Goal: Information Seeking & Learning: Learn about a topic

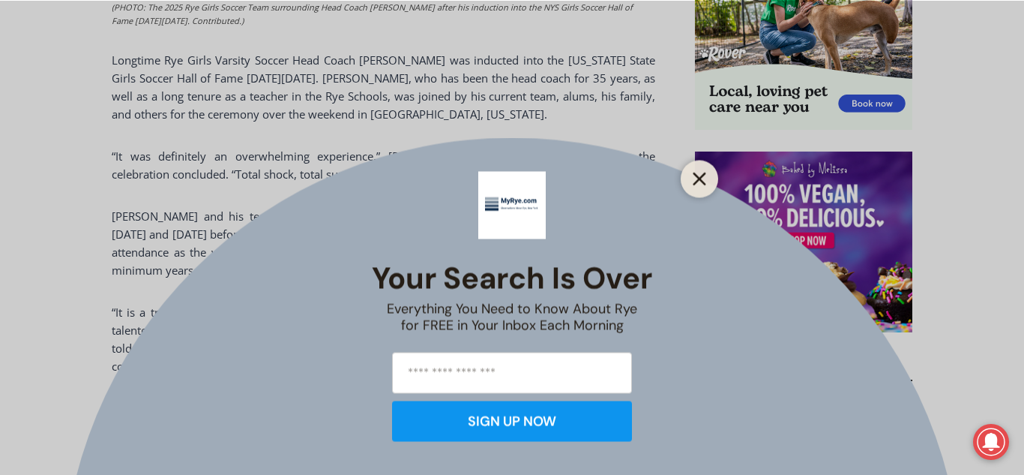
click at [702, 185] on button "Close" at bounding box center [699, 178] width 21 height 21
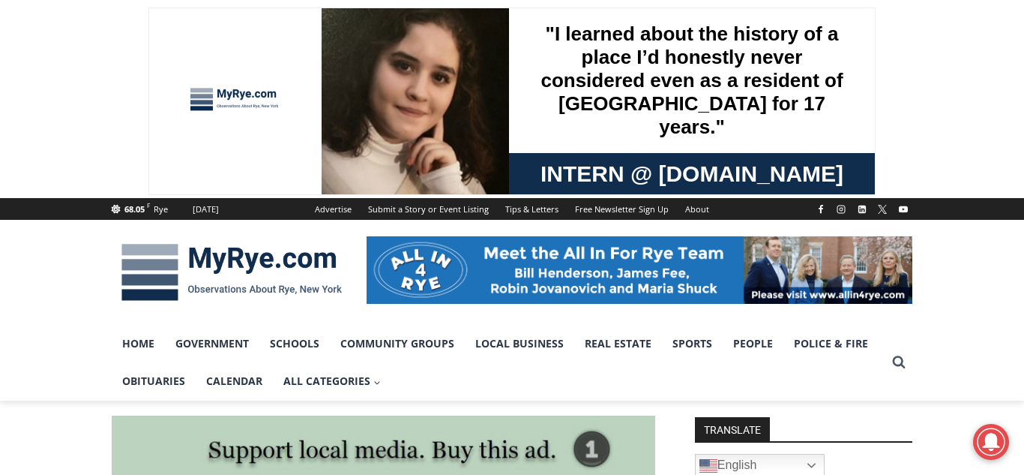
drag, startPoint x: 1020, startPoint y: 157, endPoint x: 1008, endPoint y: -13, distance: 171.3
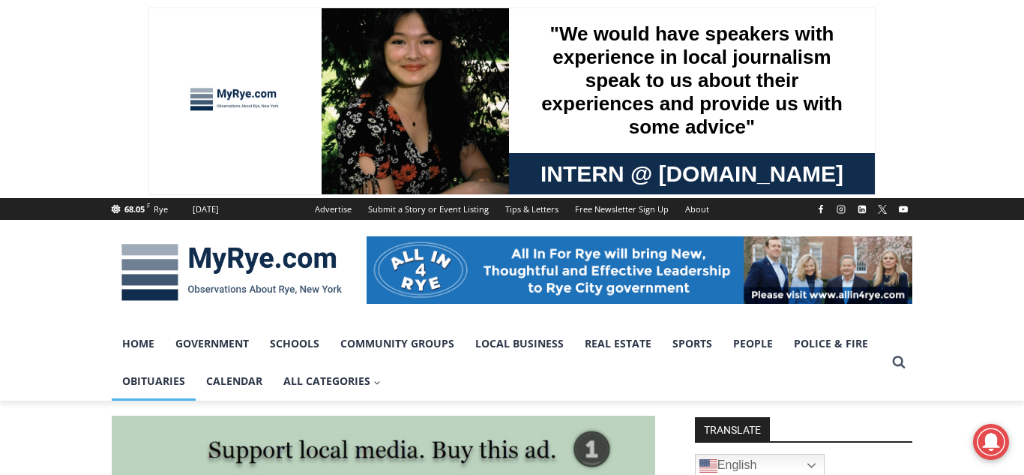
click at [142, 384] on link "Obituaries" at bounding box center [154, 380] width 84 height 37
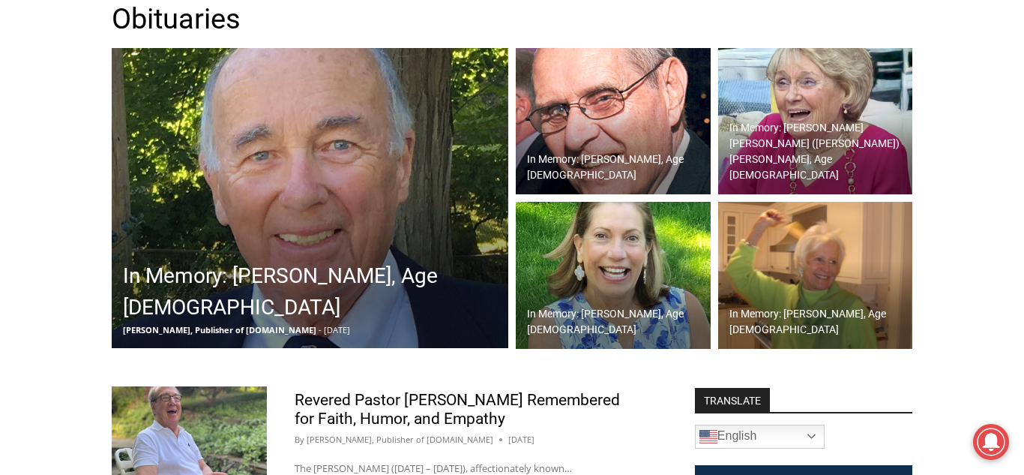
click at [406, 277] on h2 "In Memory: [PERSON_NAME], Age [DEMOGRAPHIC_DATA]" at bounding box center [314, 291] width 382 height 63
